Goal: Use online tool/utility: Utilize a website feature to perform a specific function

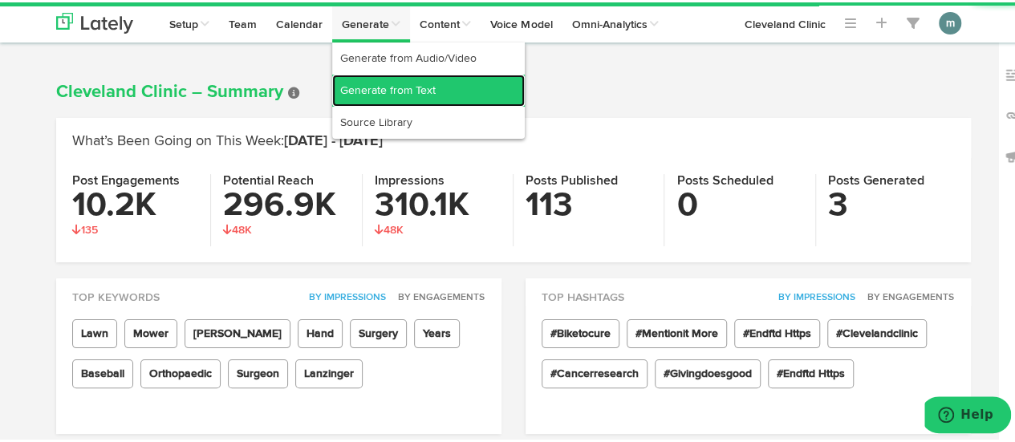
click at [379, 88] on link "Generate from Text" at bounding box center [428, 88] width 193 height 32
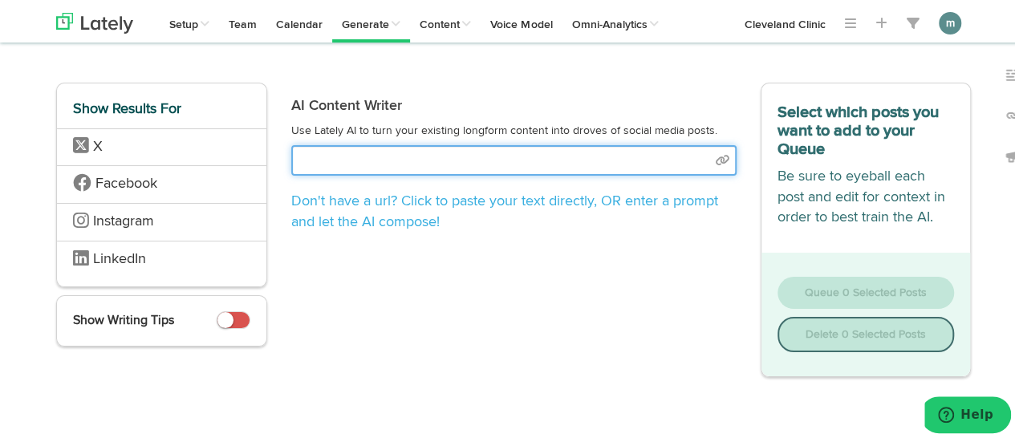
click at [340, 160] on input "text" at bounding box center [513, 158] width 445 height 31
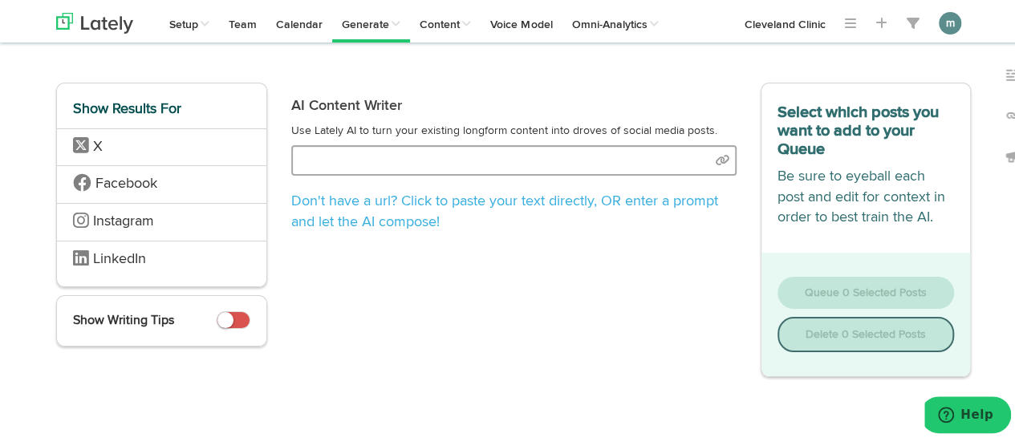
select select "natural"
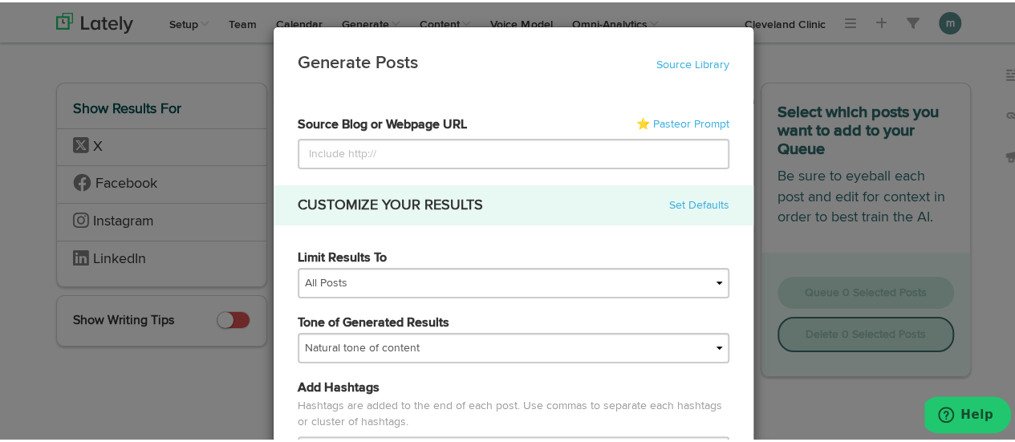
type input "[URL][DOMAIN_NAME]"
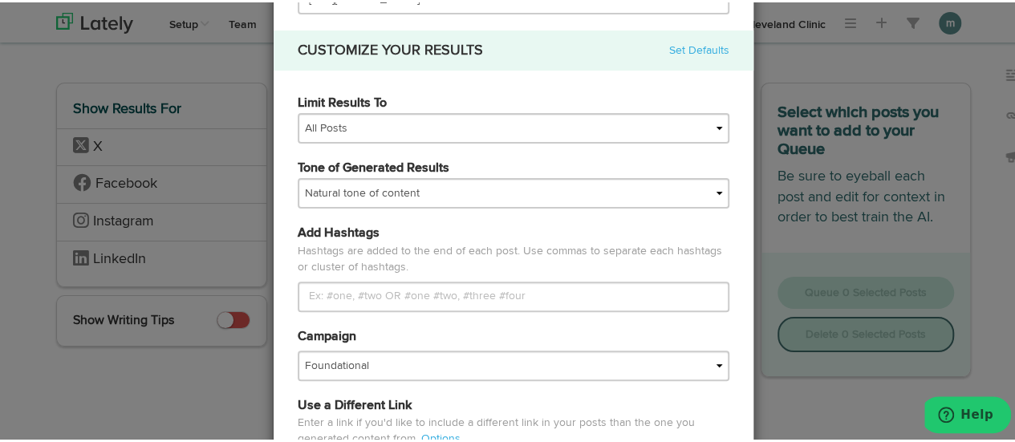
scroll to position [161, 0]
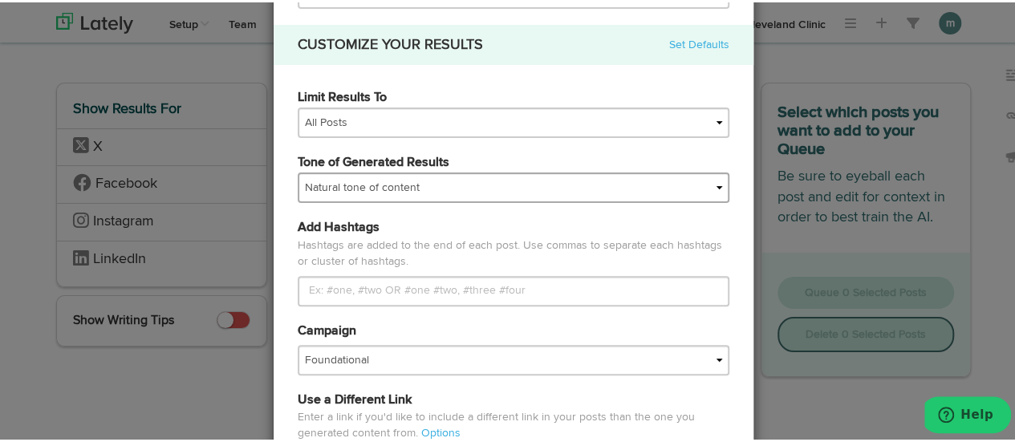
type input "[URL][DOMAIN_NAME]"
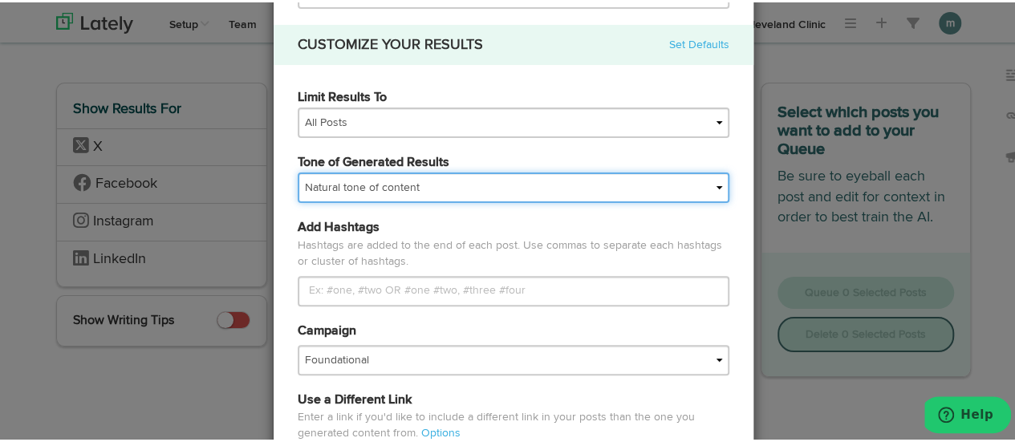
click at [398, 189] on select "My tone Official and professional Relaxed and conversational Light and humorous…" at bounding box center [514, 185] width 432 height 31
select select "brand"
click at [298, 170] on select "My tone Official and professional Relaxed and conversational Light and humorous…" at bounding box center [514, 185] width 432 height 31
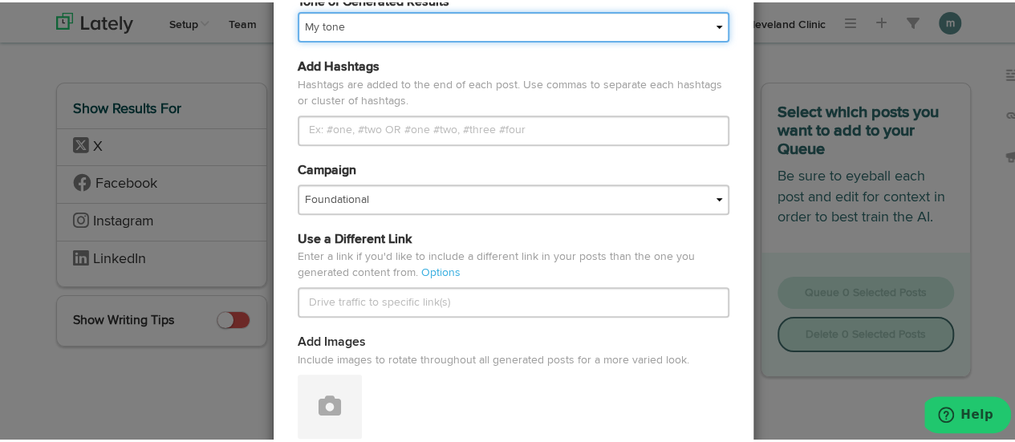
scroll to position [241, 0]
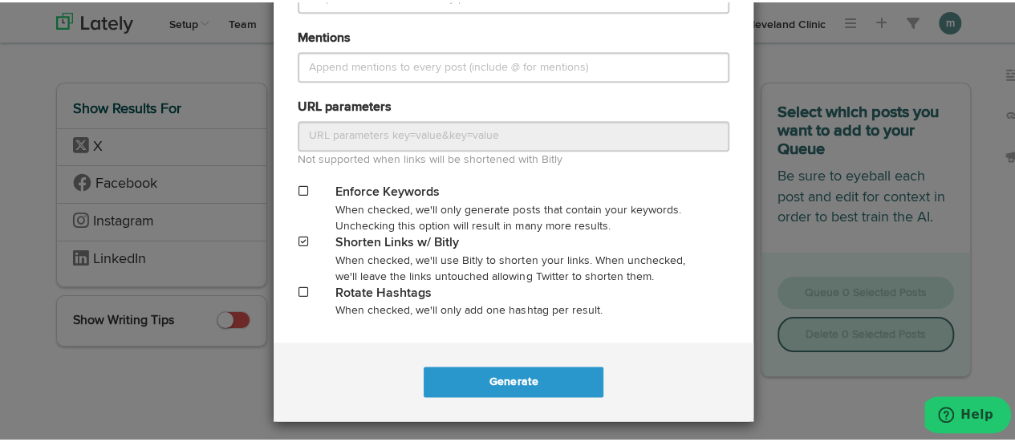
click at [299, 238] on span at bounding box center [304, 239] width 10 height 11
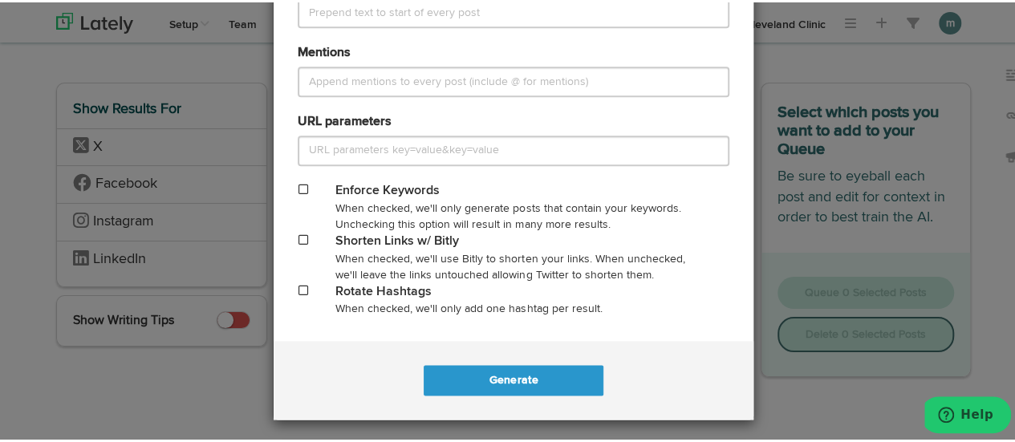
scroll to position [799, 0]
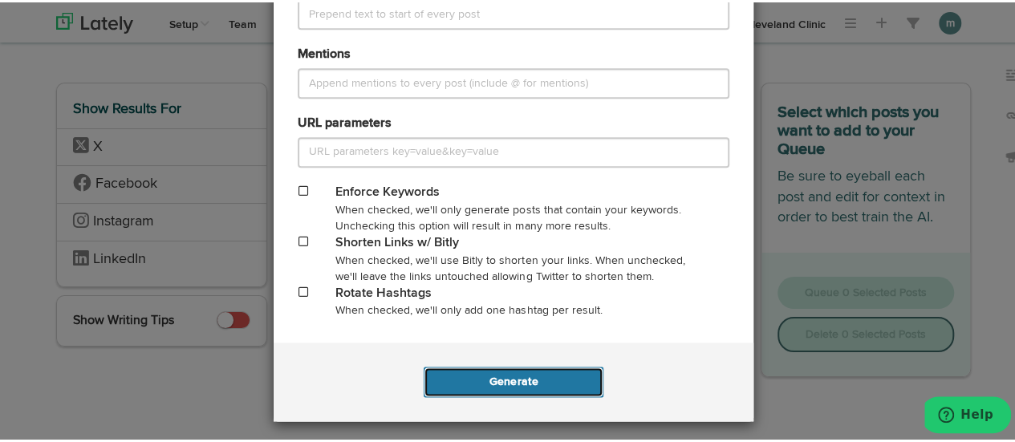
click at [468, 380] on button "Generate" at bounding box center [513, 379] width 179 height 31
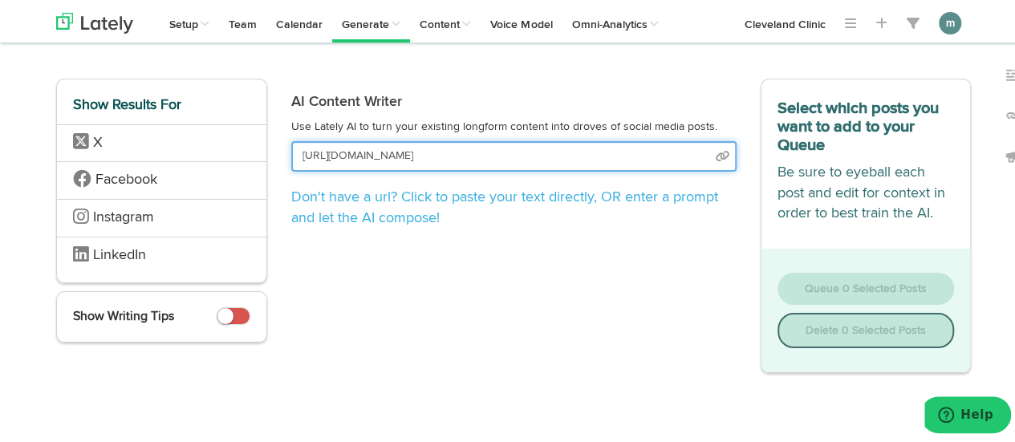
scroll to position [0, 0]
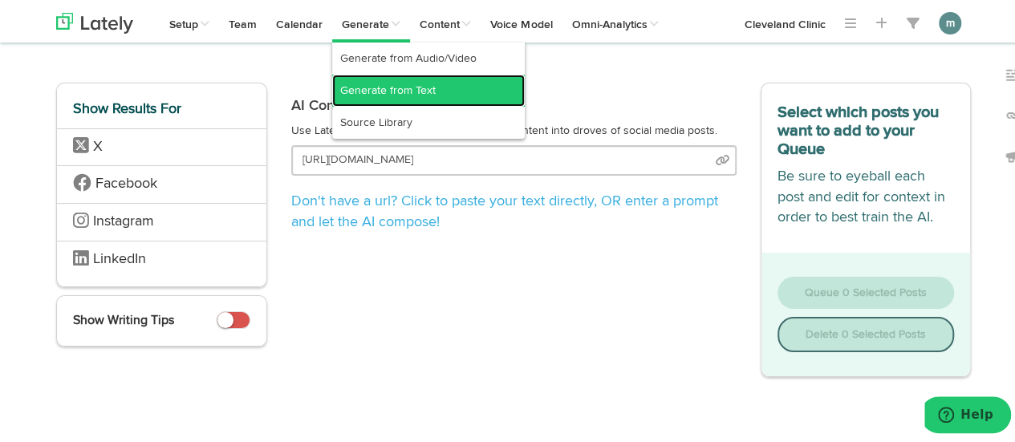
click at [387, 93] on link "Generate from Text" at bounding box center [428, 88] width 193 height 32
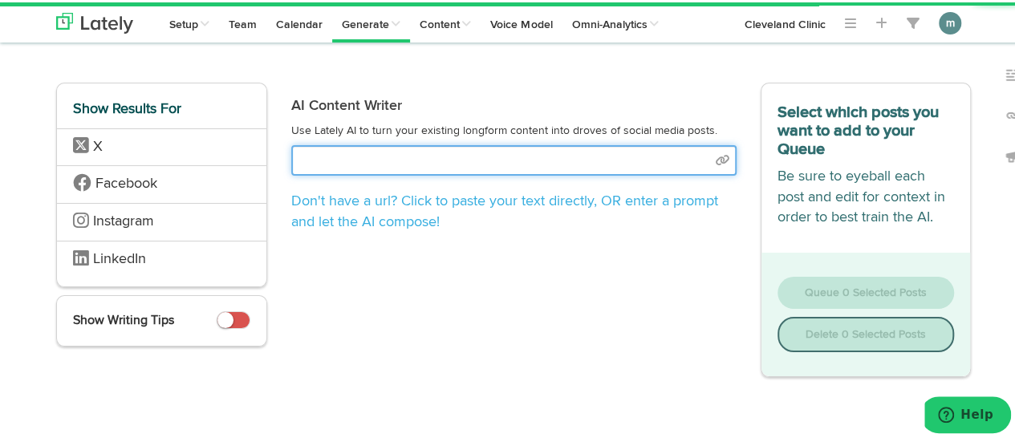
click at [377, 163] on input "text" at bounding box center [513, 158] width 445 height 31
select select "natural"
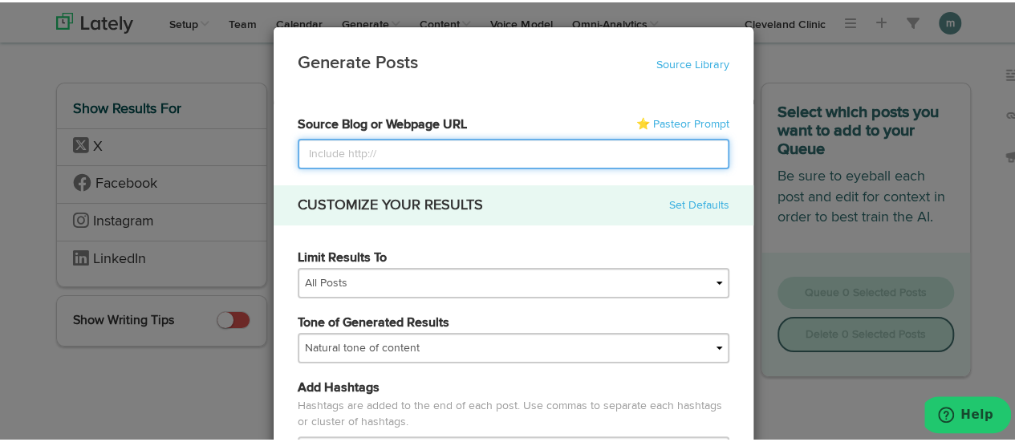
paste input "[URL][DOMAIN_NAME]"
type input "[URL][DOMAIN_NAME]"
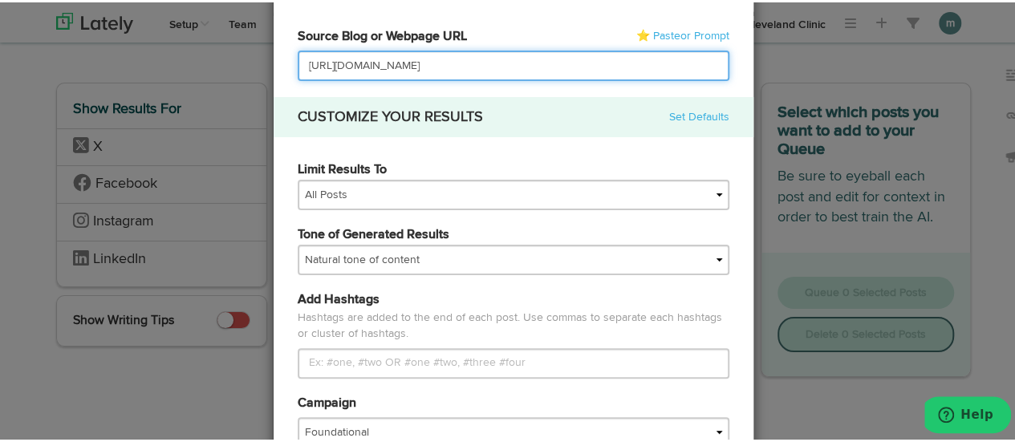
scroll to position [161, 0]
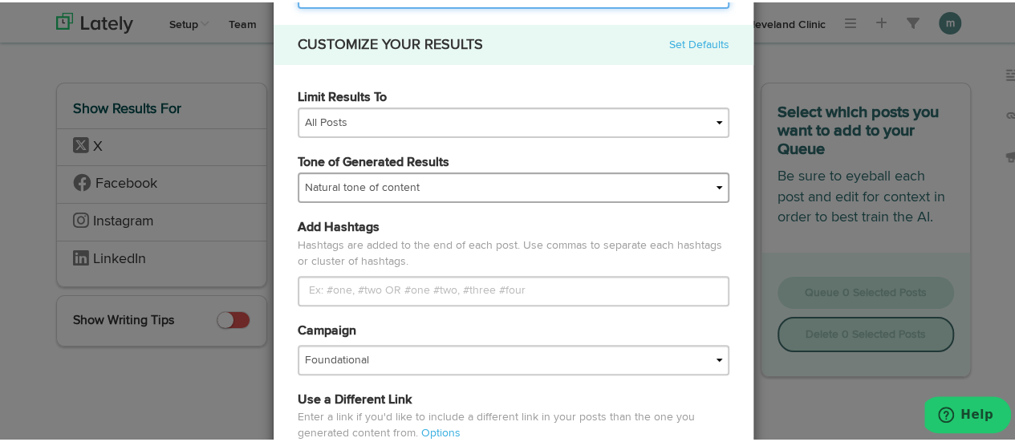
type input "[URL][DOMAIN_NAME]"
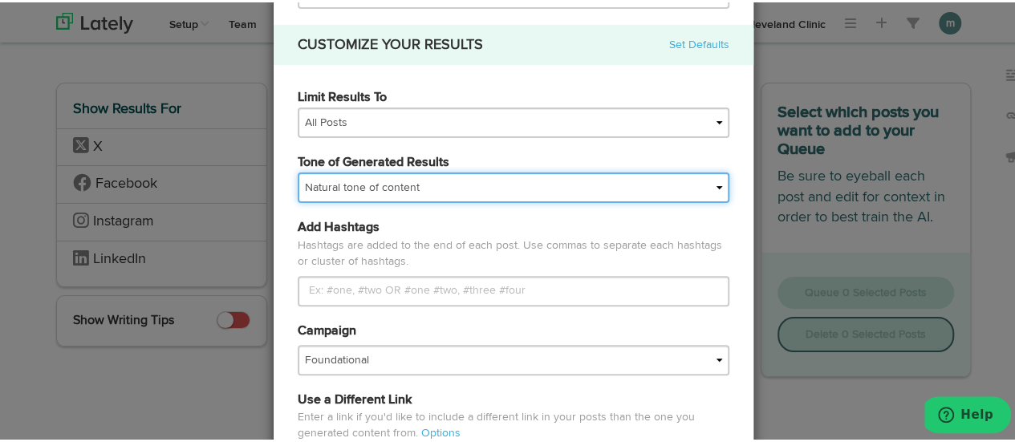
click at [379, 185] on select "My tone Official and professional Relaxed and conversational Light and humorous…" at bounding box center [514, 185] width 432 height 31
select select "brand"
click at [298, 170] on select "My tone Official and professional Relaxed and conversational Light and humorous…" at bounding box center [514, 185] width 432 height 31
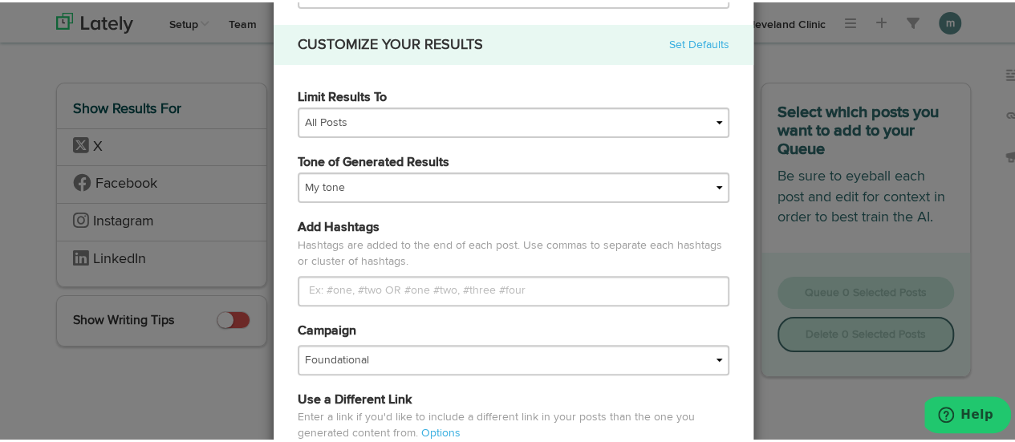
click at [384, 224] on div "Add Hashtags Hashtags are added to the end of each post. Use commas to separate…" at bounding box center [514, 260] width 456 height 87
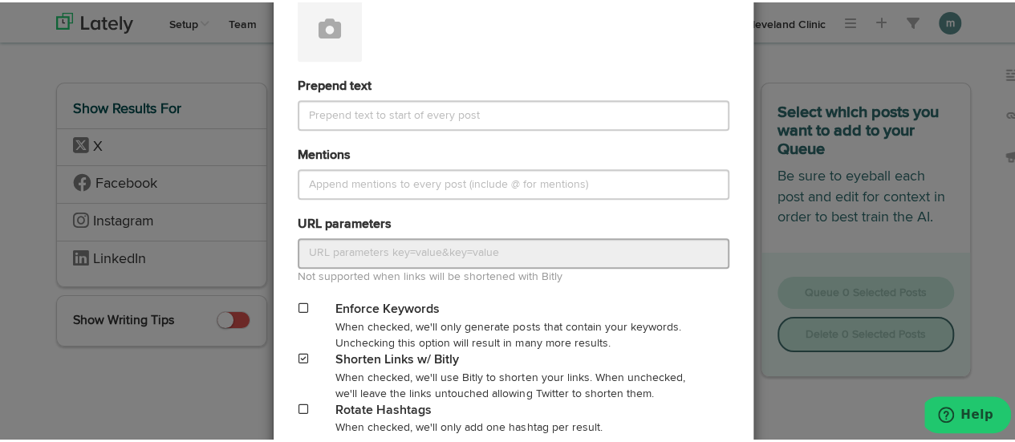
scroll to position [803, 0]
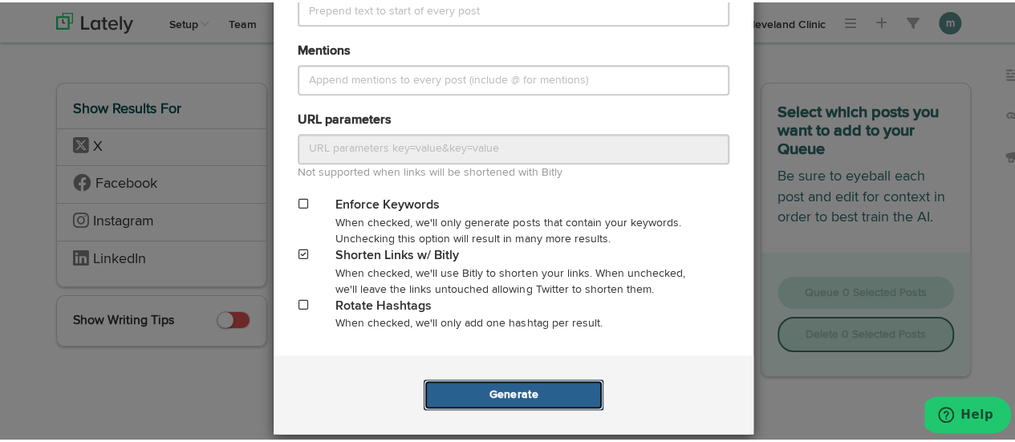
click at [458, 395] on button "Generate" at bounding box center [513, 392] width 179 height 31
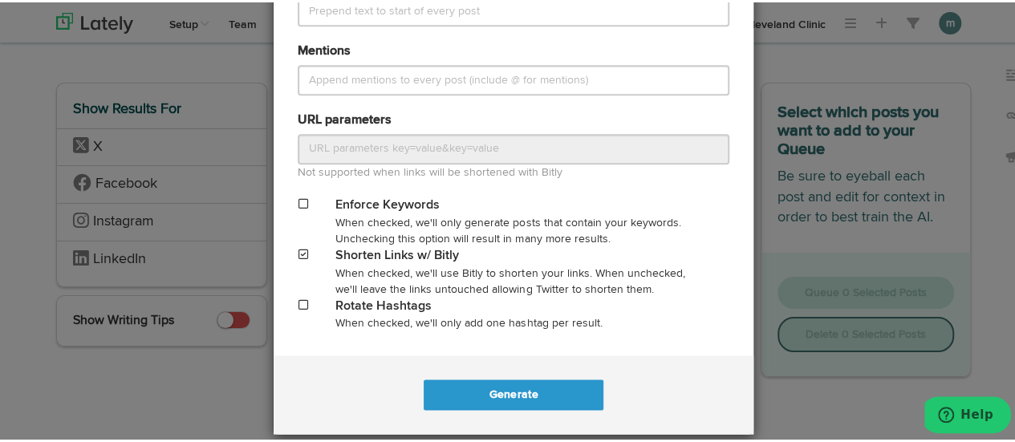
scroll to position [0, 0]
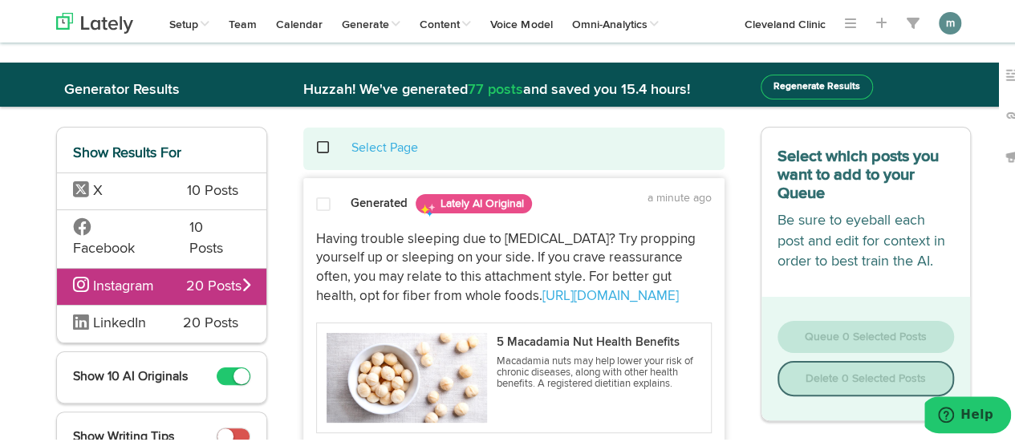
click at [153, 192] on span "X" at bounding box center [118, 189] width 90 height 21
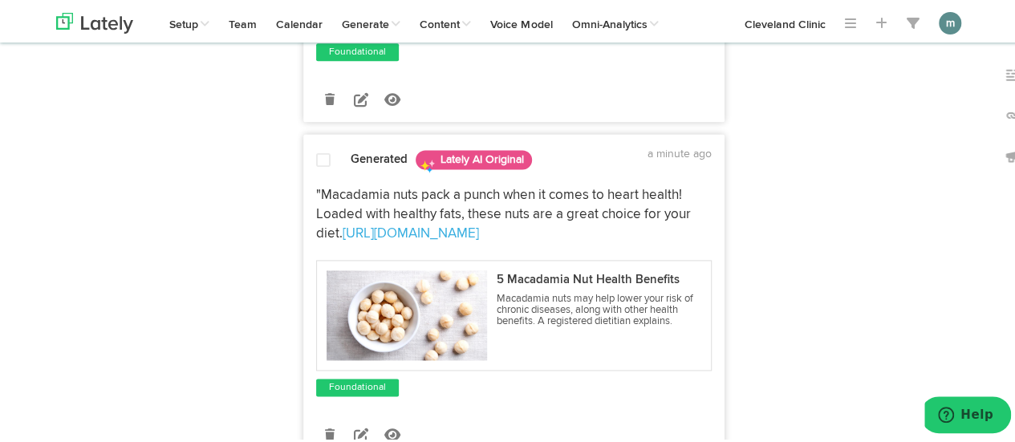
scroll to position [1023, 0]
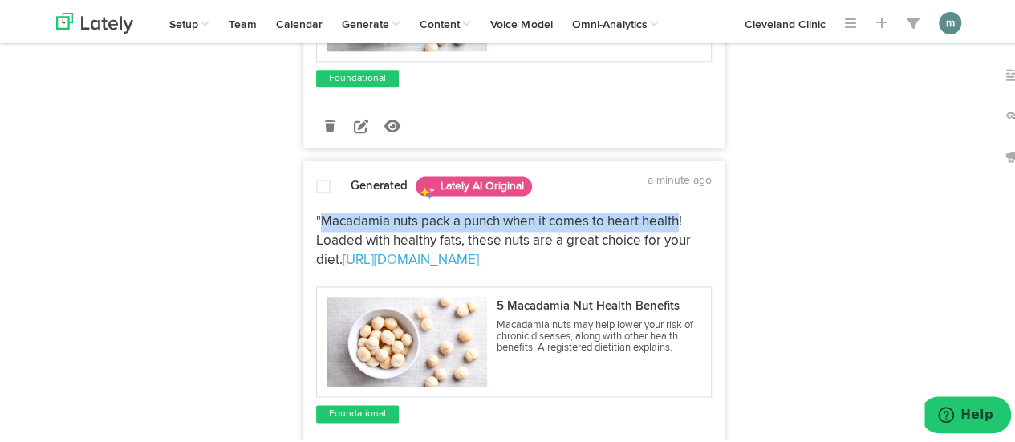
drag, startPoint x: 316, startPoint y: 216, endPoint x: 675, endPoint y: 221, distance: 358.8
click at [675, 221] on span ""Macadamia nuts pack a punch when it comes to heart health! Loaded with healthy…" at bounding box center [505, 239] width 378 height 52
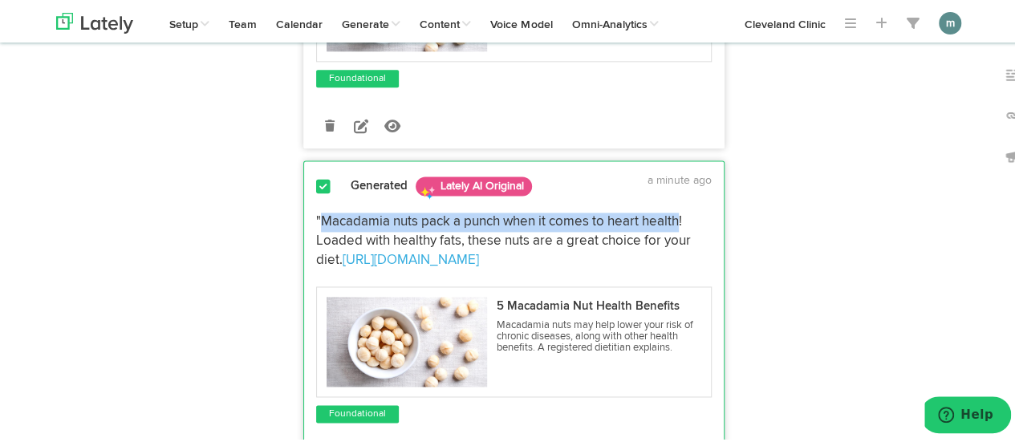
copy span "Macadamia nuts pack a punch when it comes to heart health"
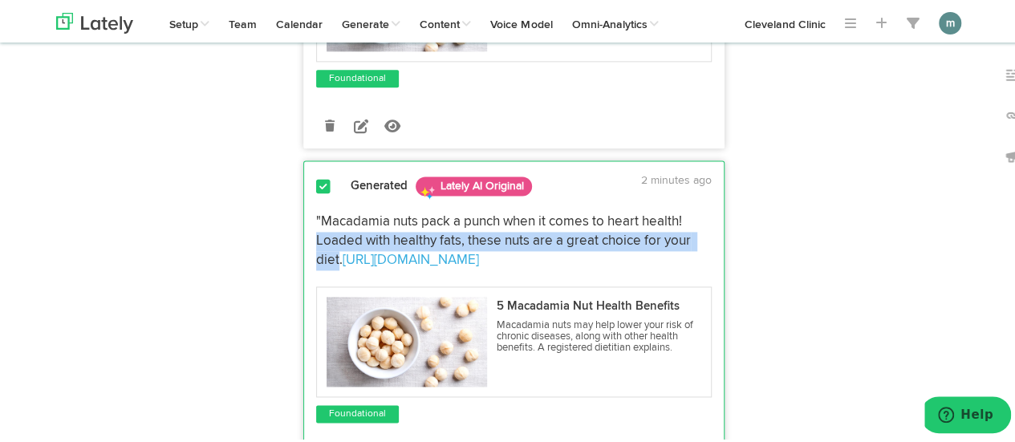
drag, startPoint x: 307, startPoint y: 238, endPoint x: 331, endPoint y: 259, distance: 32.4
click at [331, 259] on div ""Macadamia nuts pack a punch when it comes to heart health! Loaded with healthy…" at bounding box center [514, 238] width 420 height 57
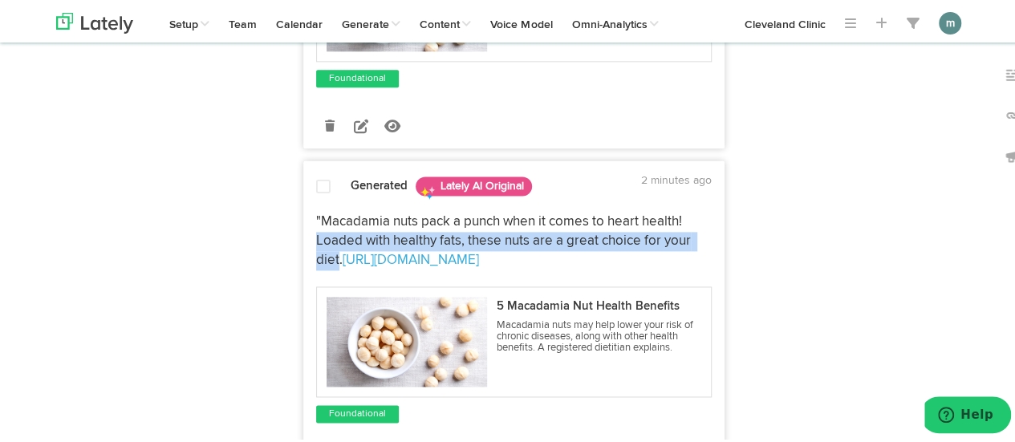
copy span "Loaded with healthy fats, these nuts are a great choice for your diet"
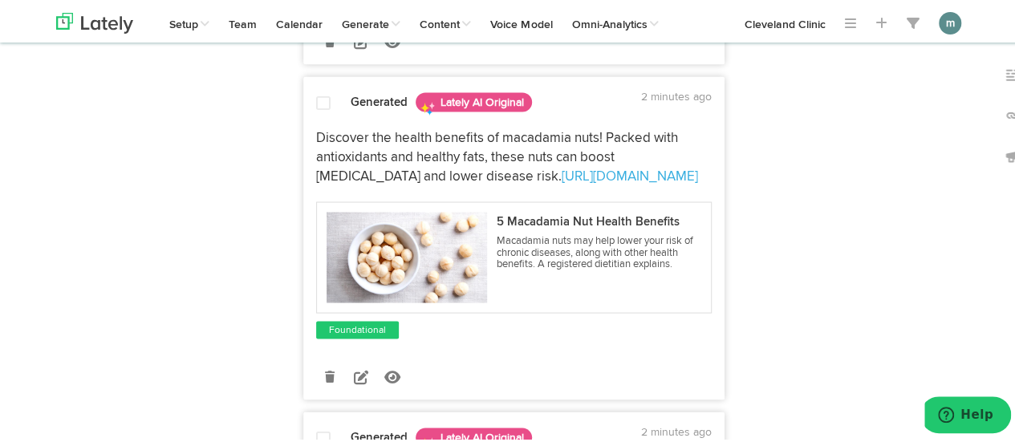
scroll to position [1666, 0]
